Goal: Use online tool/utility: Utilize a website feature to perform a specific function

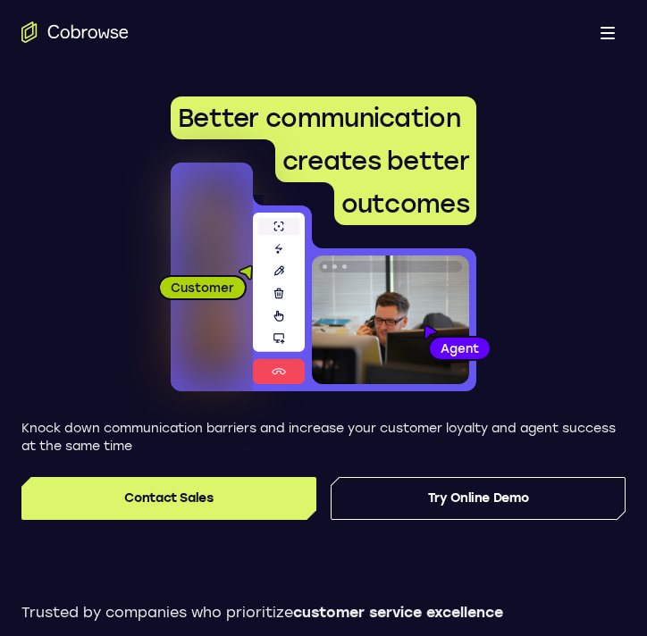
click at [602, 32] on span at bounding box center [607, 33] width 14 height 2
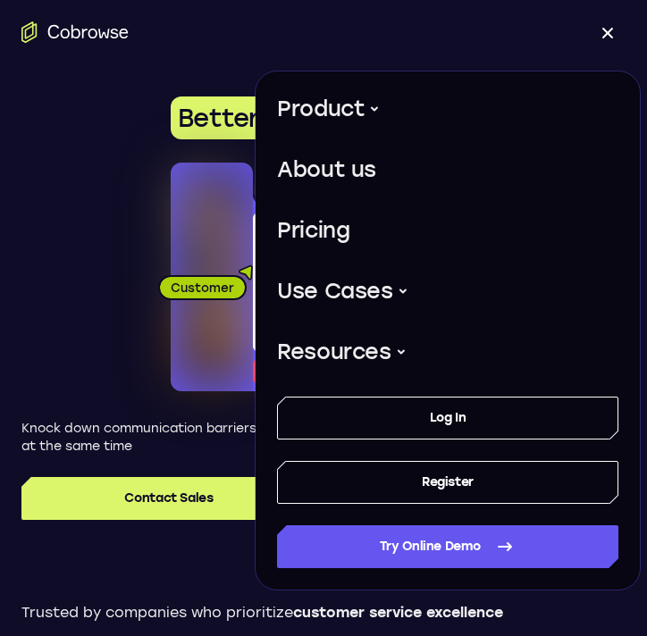
click at [602, 32] on span at bounding box center [607, 33] width 14 height 2
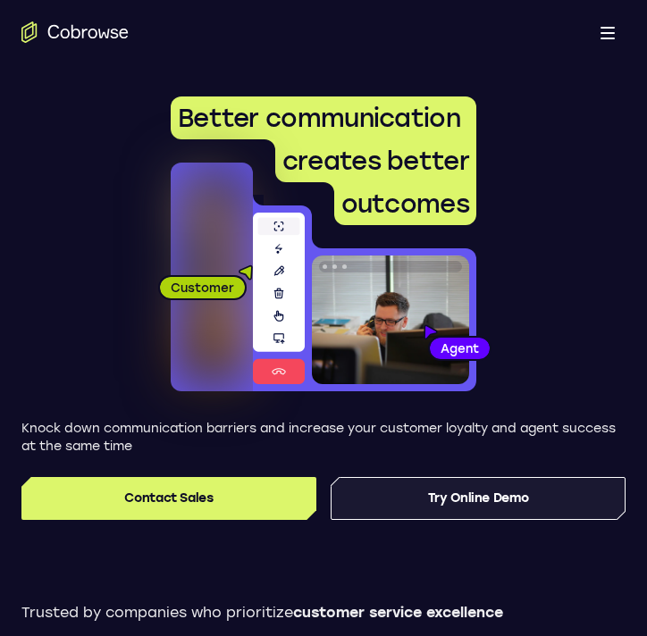
click at [453, 506] on link "Try Online Demo" at bounding box center [477, 498] width 295 height 43
